Goal: Navigation & Orientation: Find specific page/section

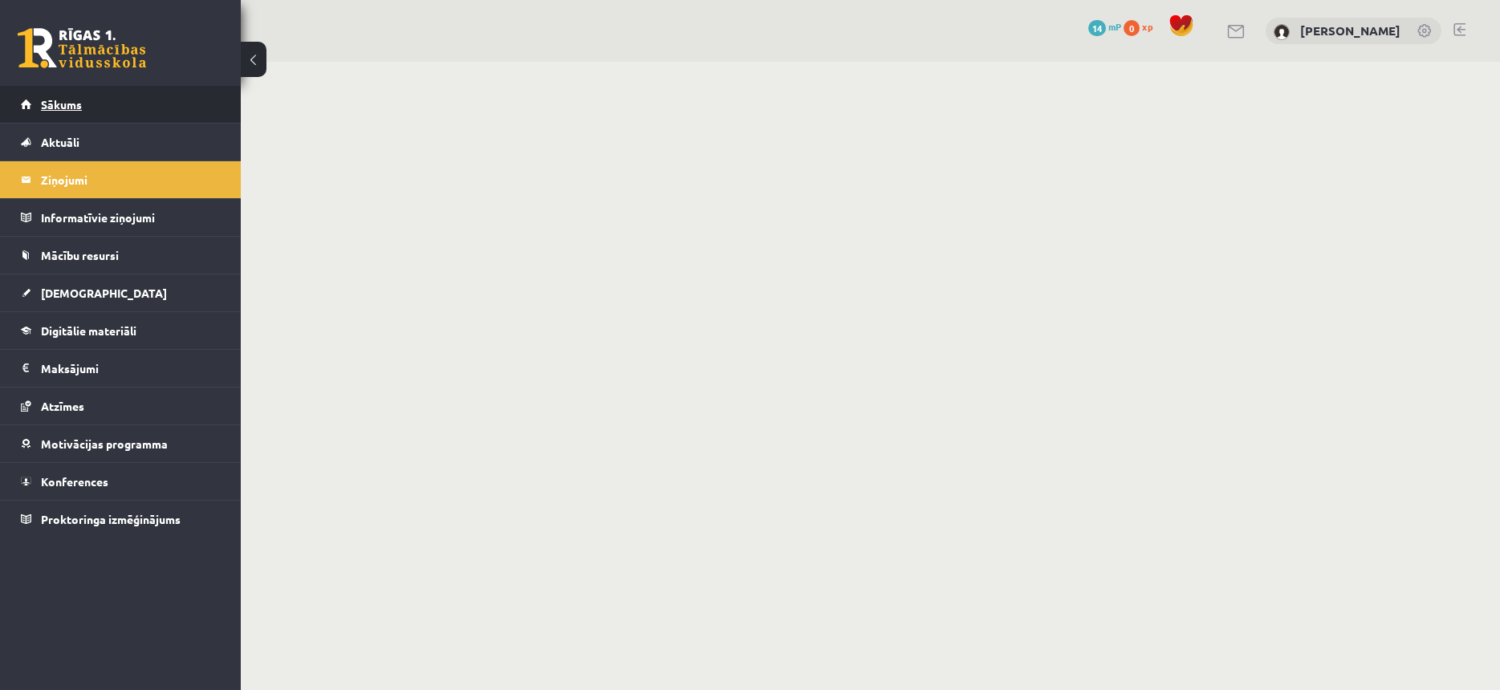
click at [112, 111] on link "Sākums" at bounding box center [121, 104] width 200 height 37
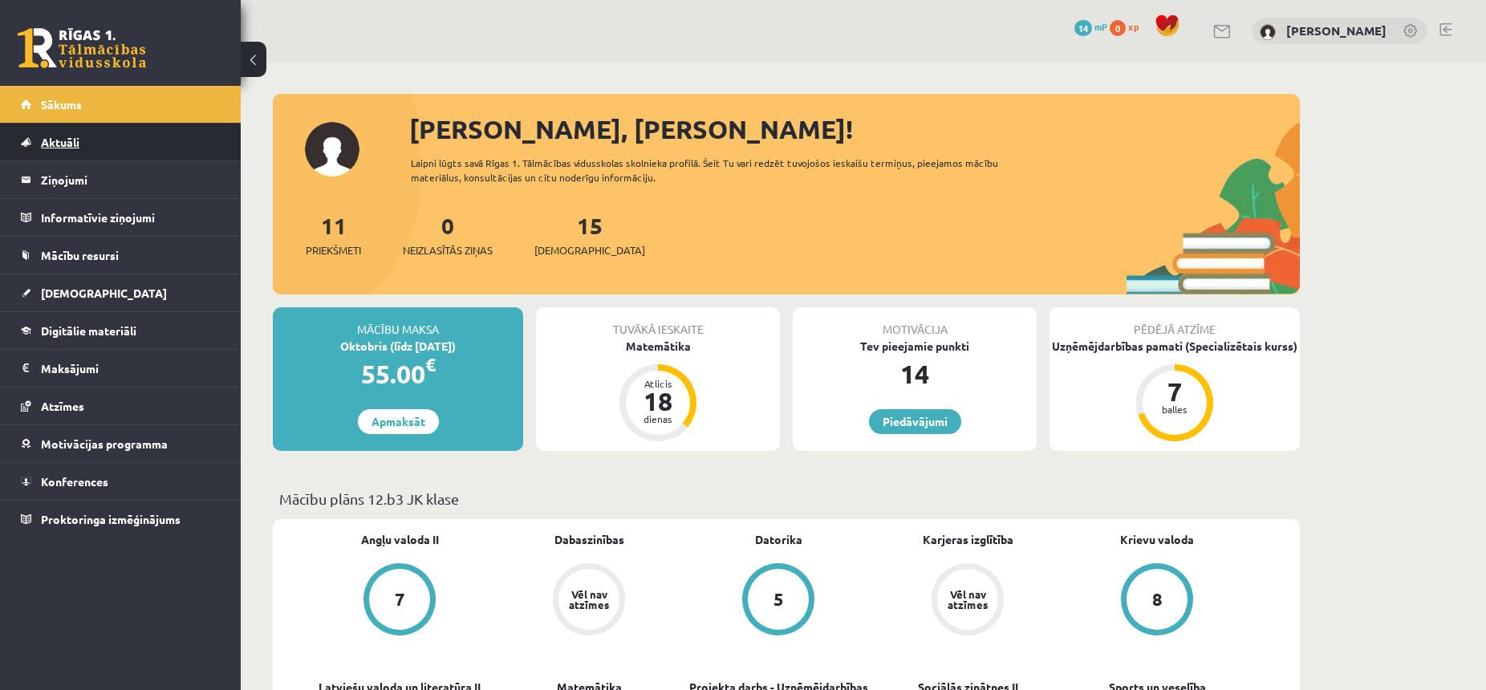
click at [80, 140] on link "Aktuāli" at bounding box center [121, 142] width 200 height 37
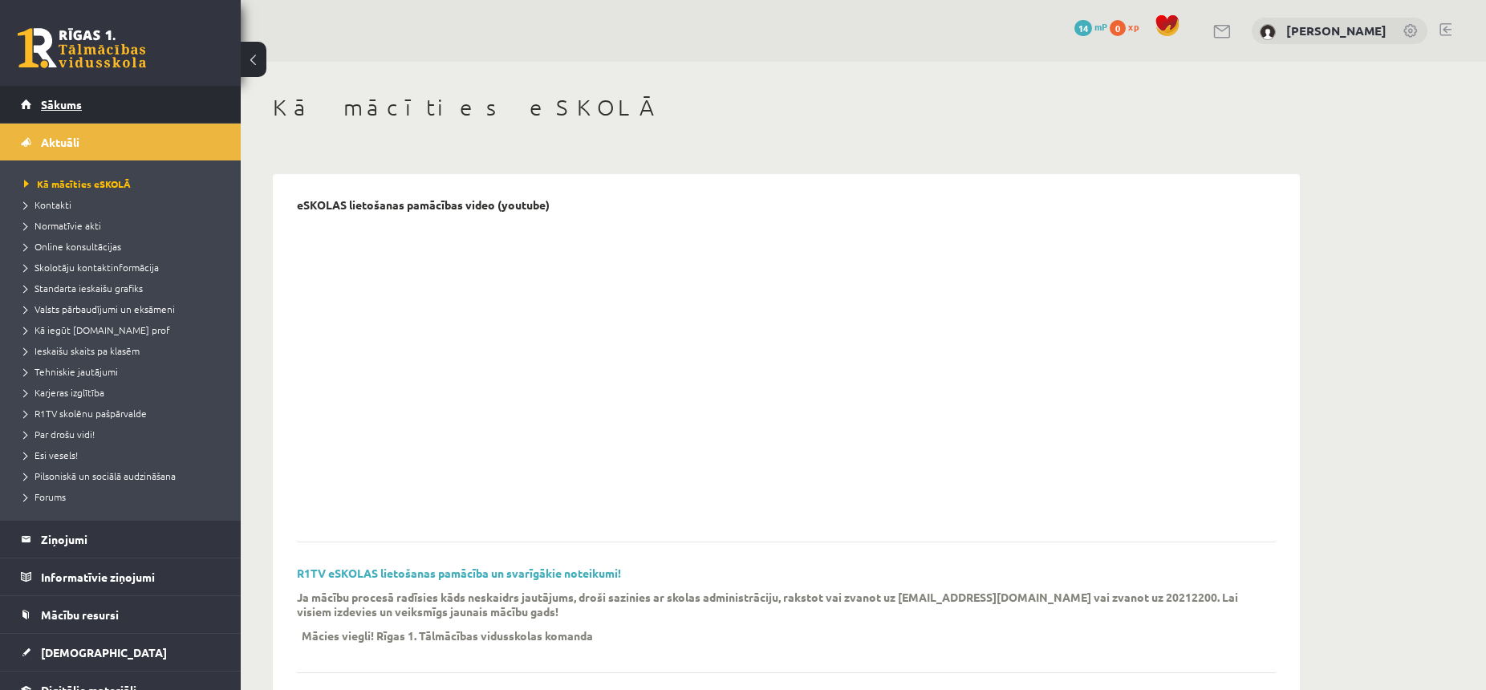
click at [87, 111] on link "Sākums" at bounding box center [121, 104] width 200 height 37
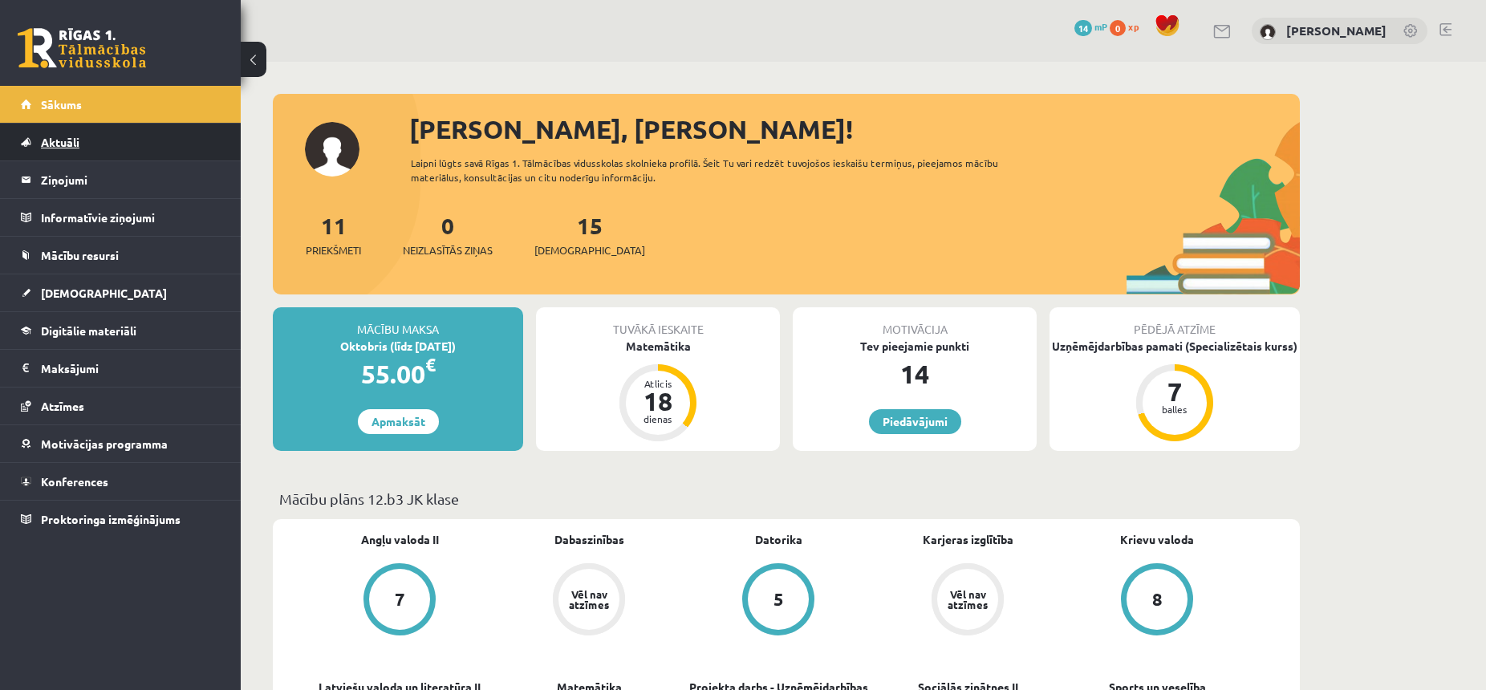
click at [67, 131] on link "Aktuāli" at bounding box center [121, 142] width 200 height 37
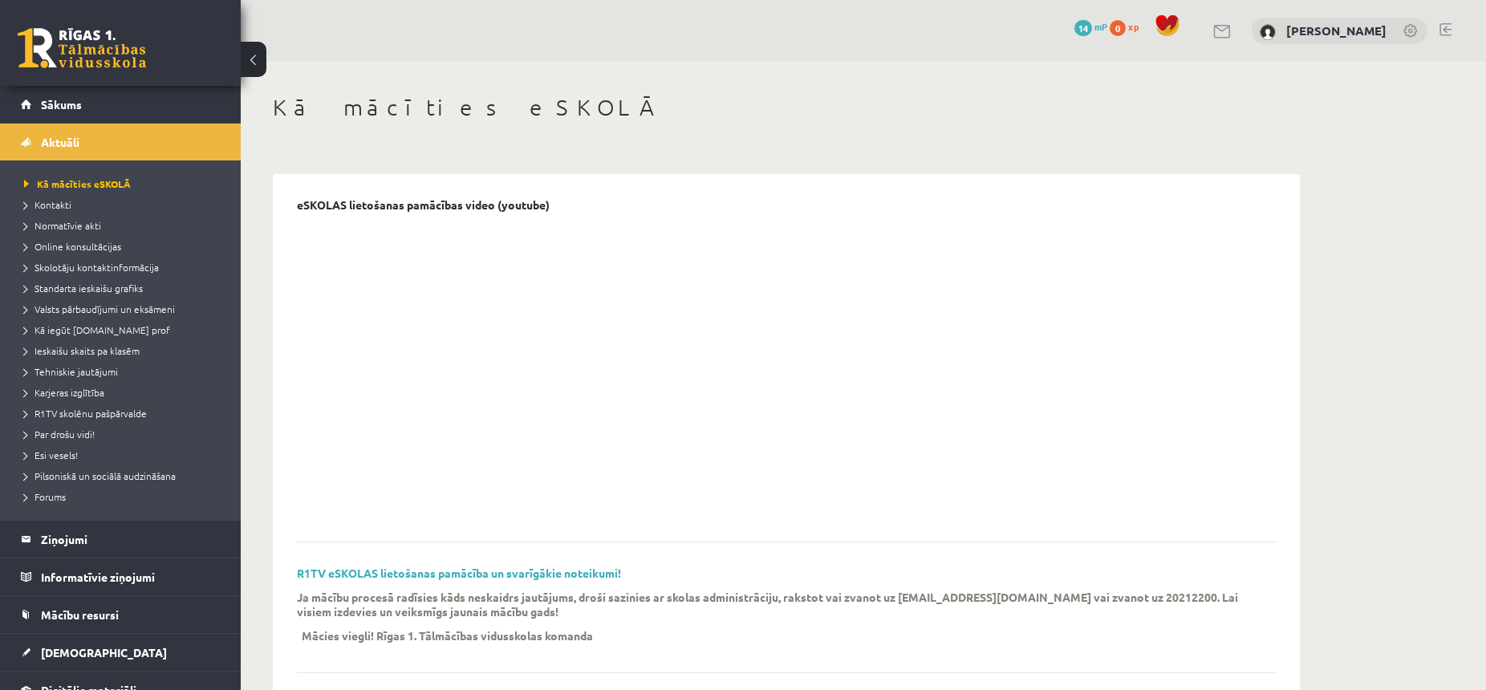
scroll to position [737, 0]
